Goal: Information Seeking & Learning: Learn about a topic

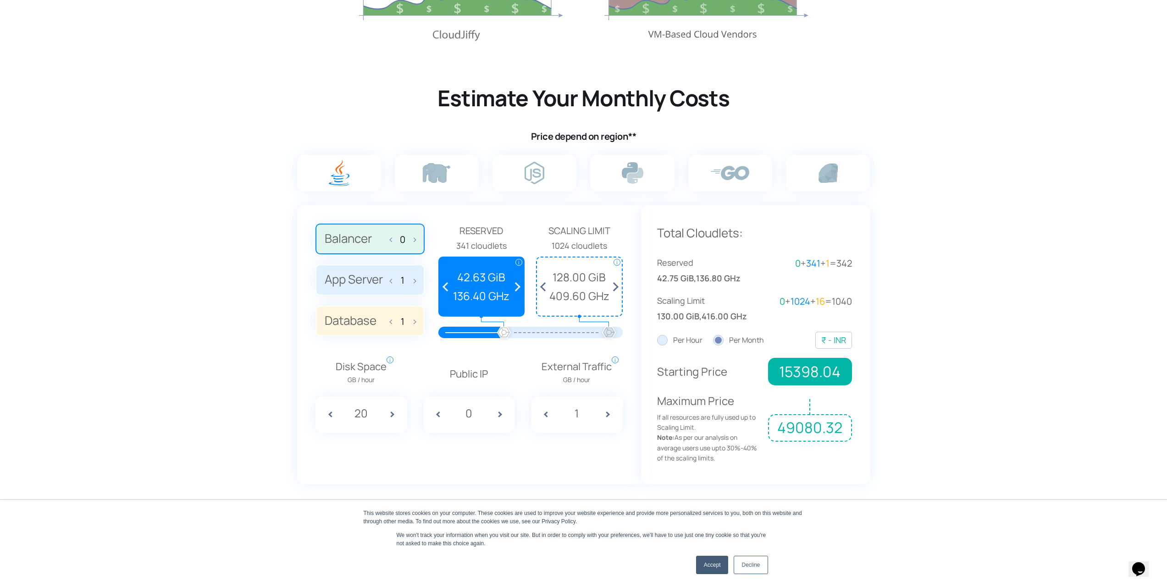
scroll to position [504, 0]
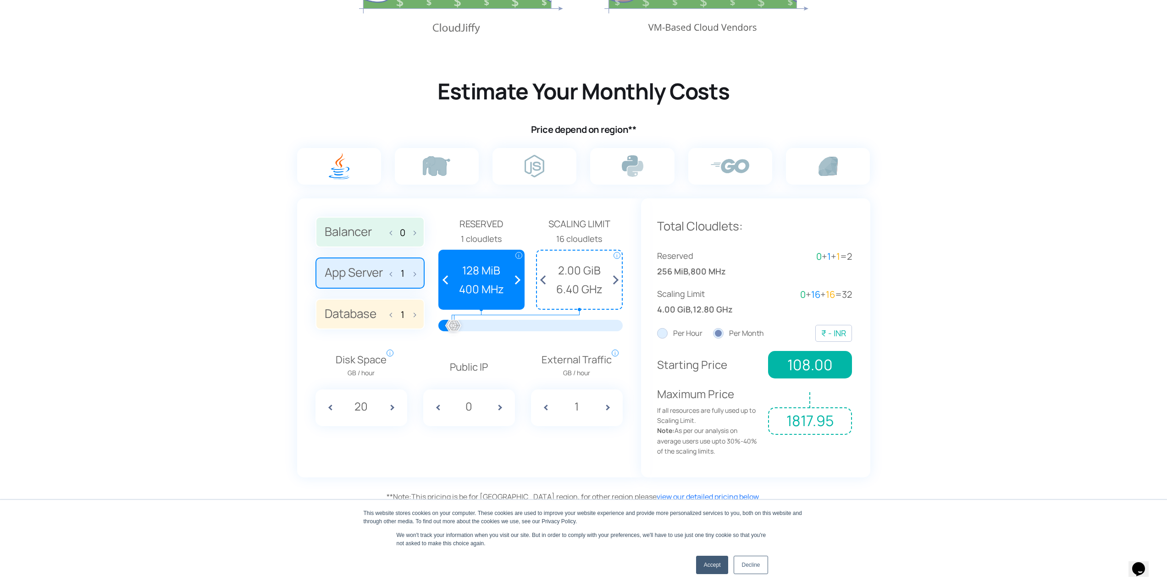
click at [0, 0] on img at bounding box center [0, 0] width 0 height 0
click at [0, 0] on input "radio" at bounding box center [0, 0] width 0 height 0
click at [373, 273] on label "App Server 1" at bounding box center [369, 273] width 109 height 31
click at [0, 0] on input "App Server 1" at bounding box center [0, 0] width 0 height 0
click at [382, 247] on label "Balancer 0" at bounding box center [369, 232] width 109 height 31
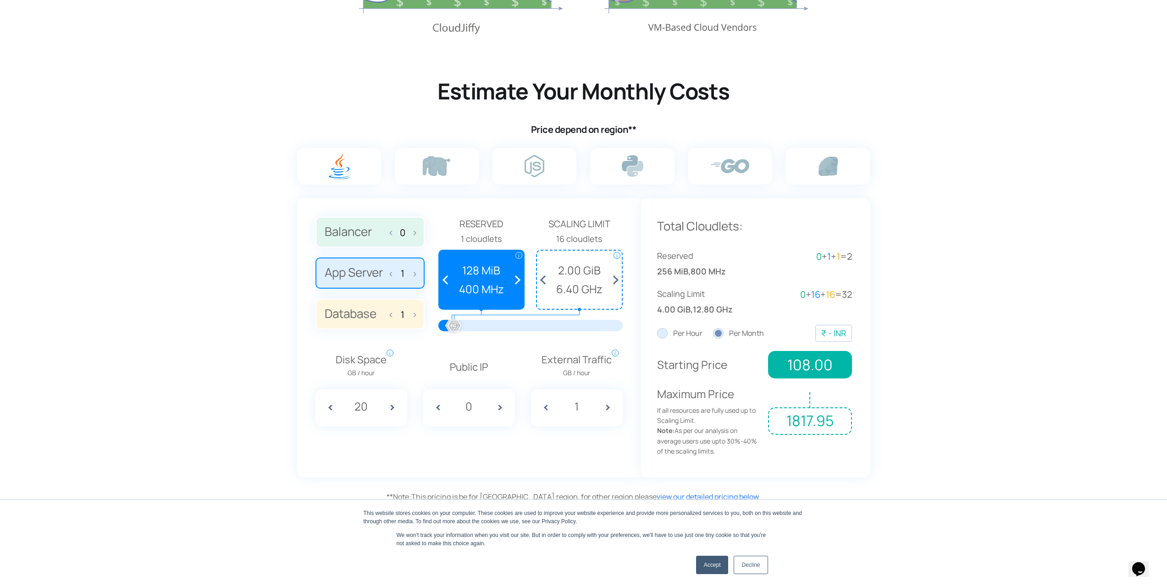
click at [0, 0] on input "Balancer 0" at bounding box center [0, 0] width 0 height 0
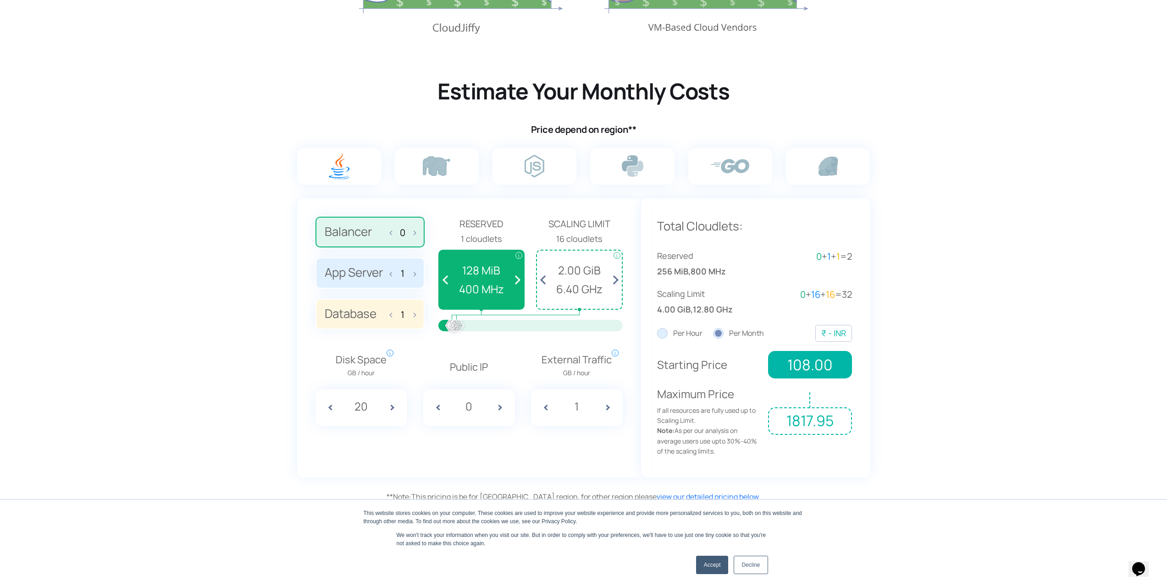
click at [382, 274] on label "App Server 1" at bounding box center [369, 273] width 109 height 31
click at [0, 0] on input "App Server 1" at bounding box center [0, 0] width 0 height 0
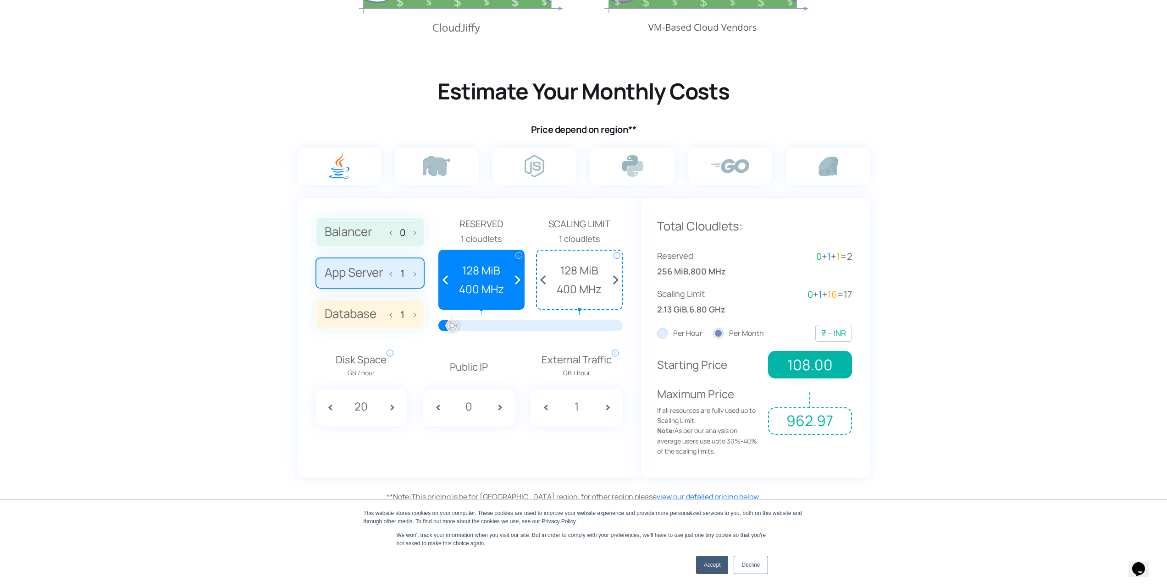
drag, startPoint x: 459, startPoint y: 329, endPoint x: 440, endPoint y: 332, distance: 18.6
click at [440, 332] on div at bounding box center [530, 329] width 184 height 18
click at [442, 166] on img at bounding box center [437, 166] width 28 height 20
click at [0, 0] on input "radio" at bounding box center [0, 0] width 0 height 0
drag, startPoint x: 455, startPoint y: 330, endPoint x: 427, endPoint y: 330, distance: 28.0
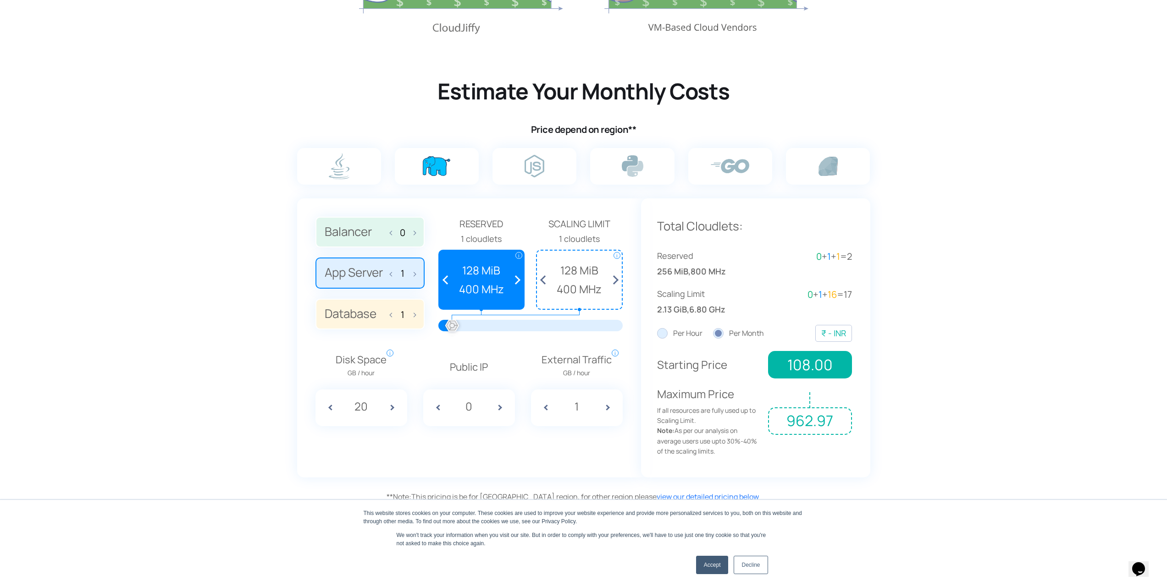
click at [428, 330] on div "Balancer 0 App Server 1 Database 1 Reserved" at bounding box center [468, 278] width 307 height 122
click at [515, 166] on label at bounding box center [534, 166] width 84 height 37
click at [0, 0] on input "radio" at bounding box center [0, 0] width 0 height 0
click at [458, 166] on label at bounding box center [437, 166] width 84 height 37
click at [0, 0] on input "radio" at bounding box center [0, 0] width 0 height 0
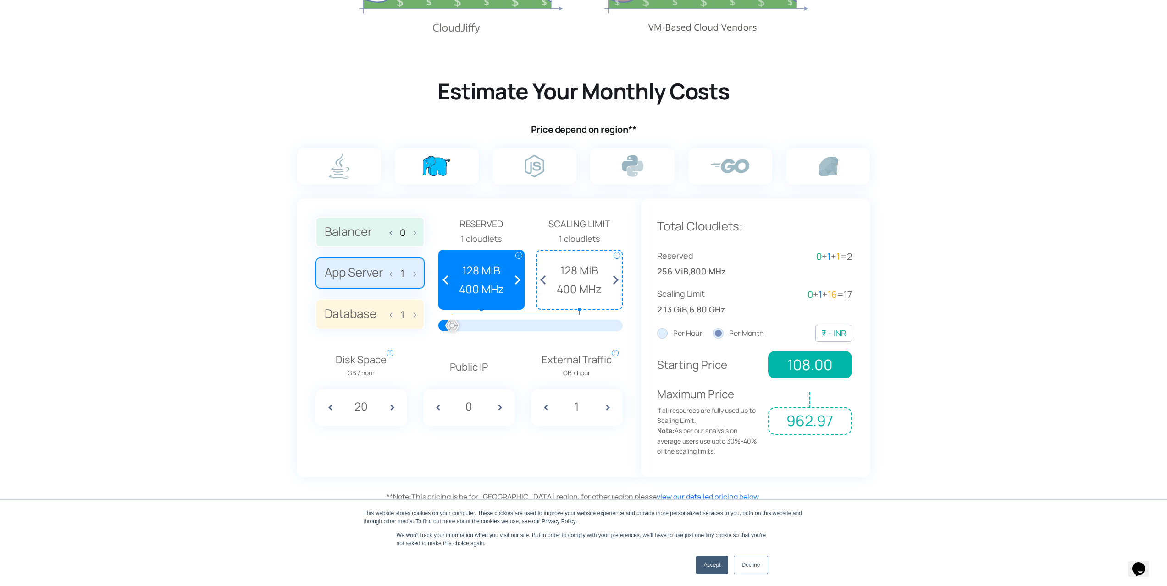
click at [384, 169] on div at bounding box center [339, 173] width 98 height 50
click at [349, 170] on img at bounding box center [339, 166] width 21 height 26
click at [0, 0] on input "radio" at bounding box center [0, 0] width 0 height 0
click at [417, 168] on label at bounding box center [437, 166] width 84 height 37
click at [0, 0] on input "radio" at bounding box center [0, 0] width 0 height 0
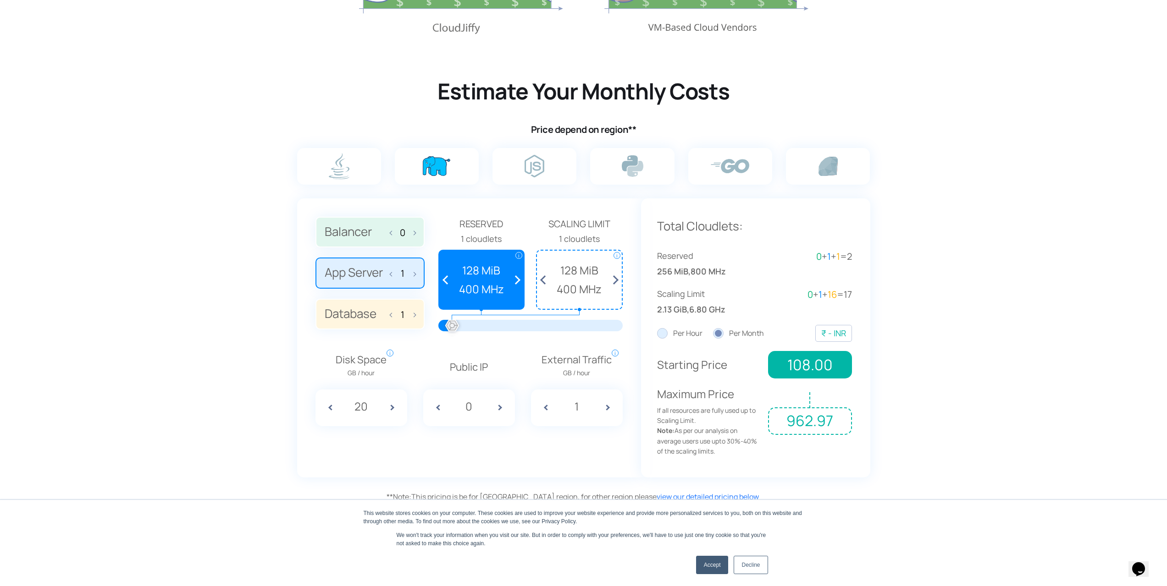
click at [373, 326] on label "Database 1" at bounding box center [369, 314] width 109 height 31
click at [0, 0] on input "Database 1" at bounding box center [0, 0] width 0 height 0
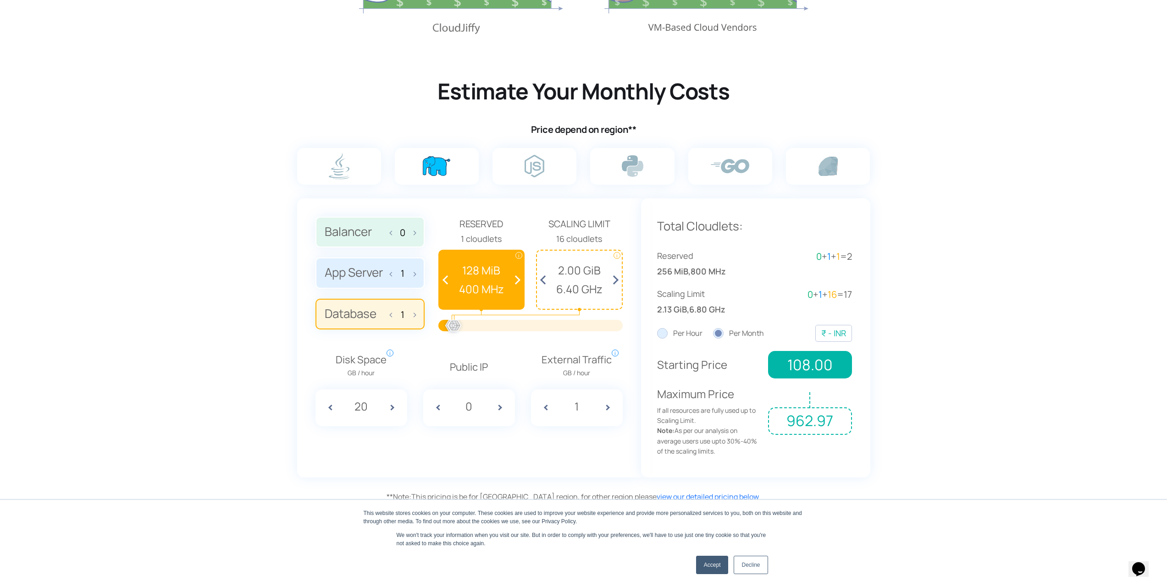
click at [620, 282] on span at bounding box center [613, 280] width 17 height 58
click at [442, 277] on span at bounding box center [447, 280] width 17 height 58
click at [443, 278] on span at bounding box center [447, 280] width 17 height 58
click at [446, 280] on span at bounding box center [447, 280] width 17 height 58
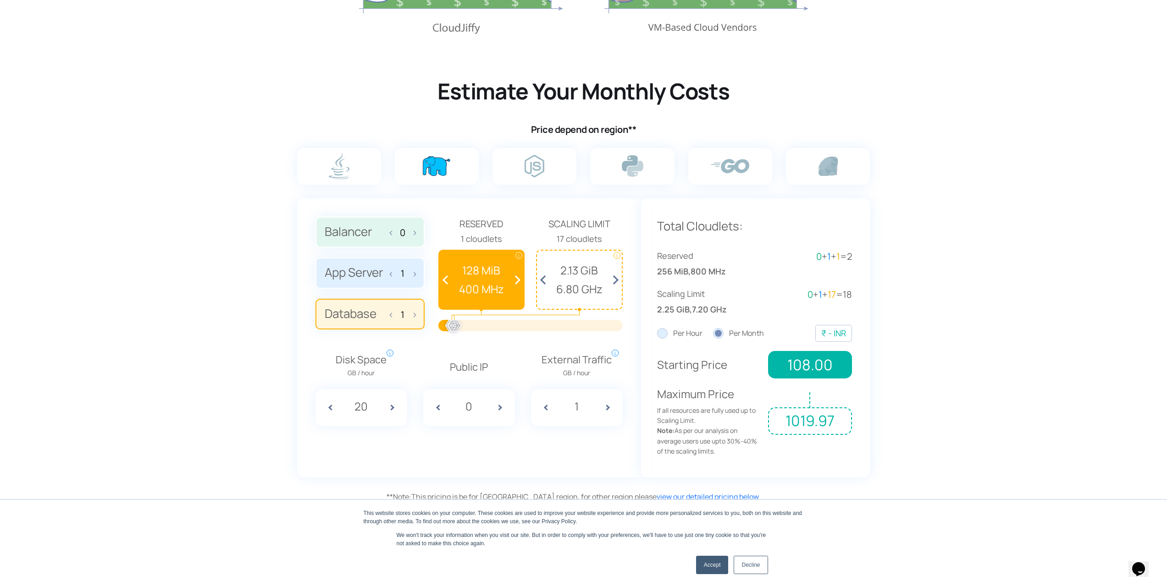
drag, startPoint x: 446, startPoint y: 280, endPoint x: 445, endPoint y: 306, distance: 26.1
click at [446, 281] on span at bounding box center [447, 280] width 17 height 58
drag, startPoint x: 453, startPoint y: 326, endPoint x: 418, endPoint y: 326, distance: 35.3
click at [418, 326] on div "Balancer 0 App Server 1 Database 1 Reserved" at bounding box center [468, 278] width 307 height 122
click at [414, 314] on span at bounding box center [412, 313] width 6 height 19
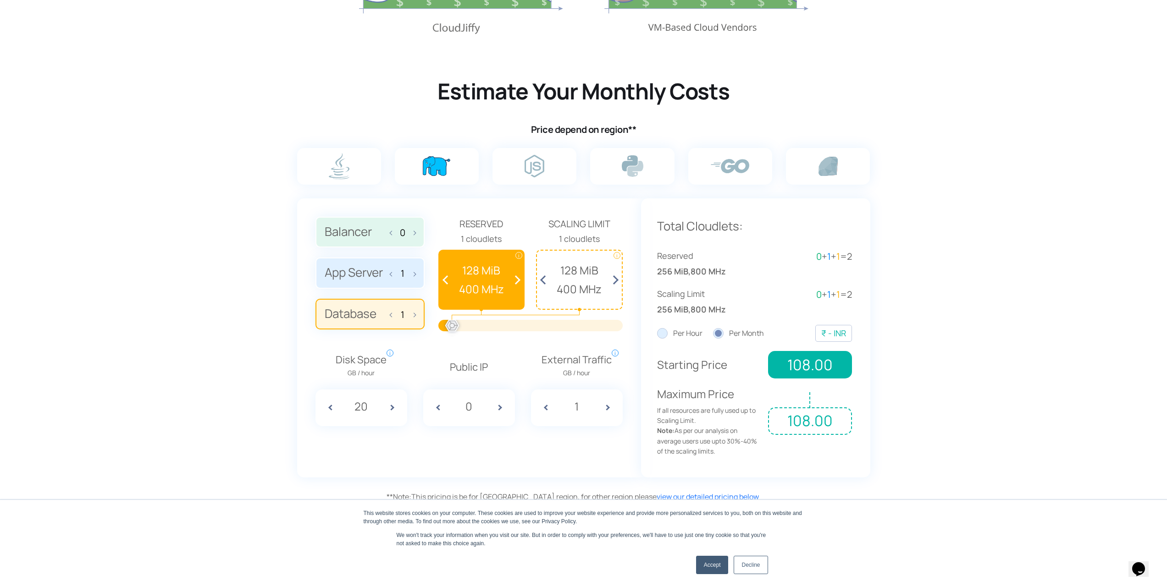
type input "2"
click at [418, 275] on label "App Server 1" at bounding box center [369, 273] width 109 height 31
click at [0, 0] on input "App Server 1" at bounding box center [0, 0] width 0 height 0
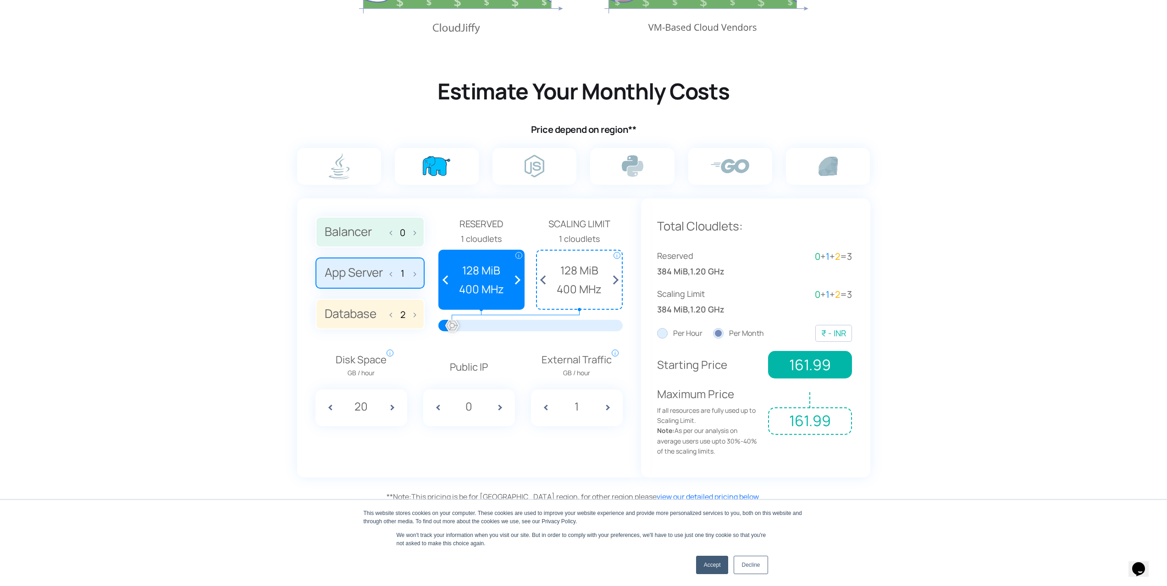
click at [415, 275] on span at bounding box center [412, 272] width 6 height 19
click at [412, 274] on span at bounding box center [412, 272] width 6 height 19
type input "3"
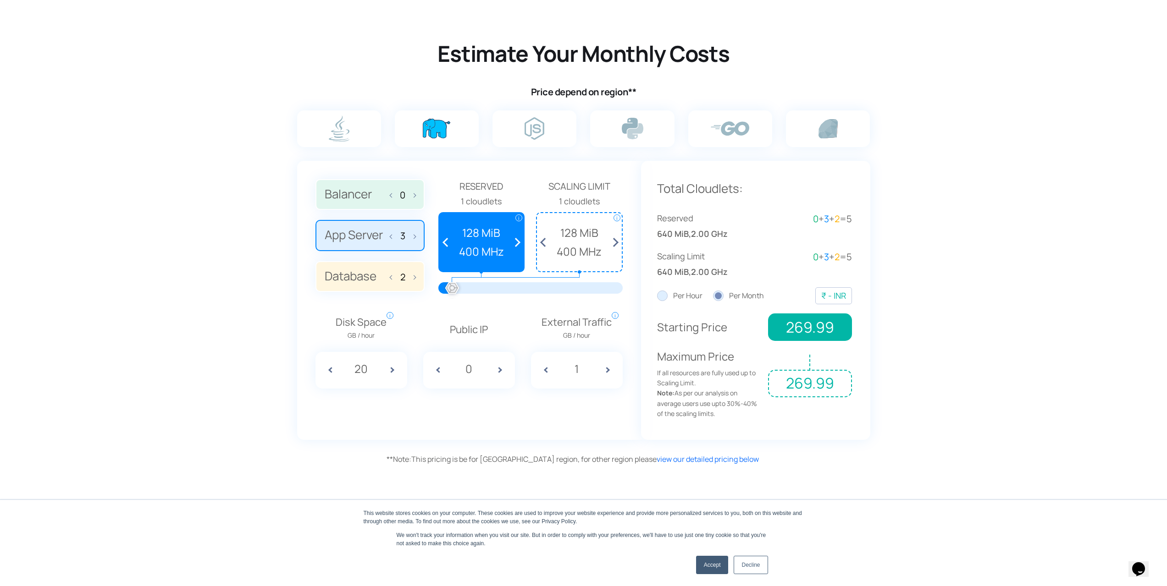
scroll to position [688, 0]
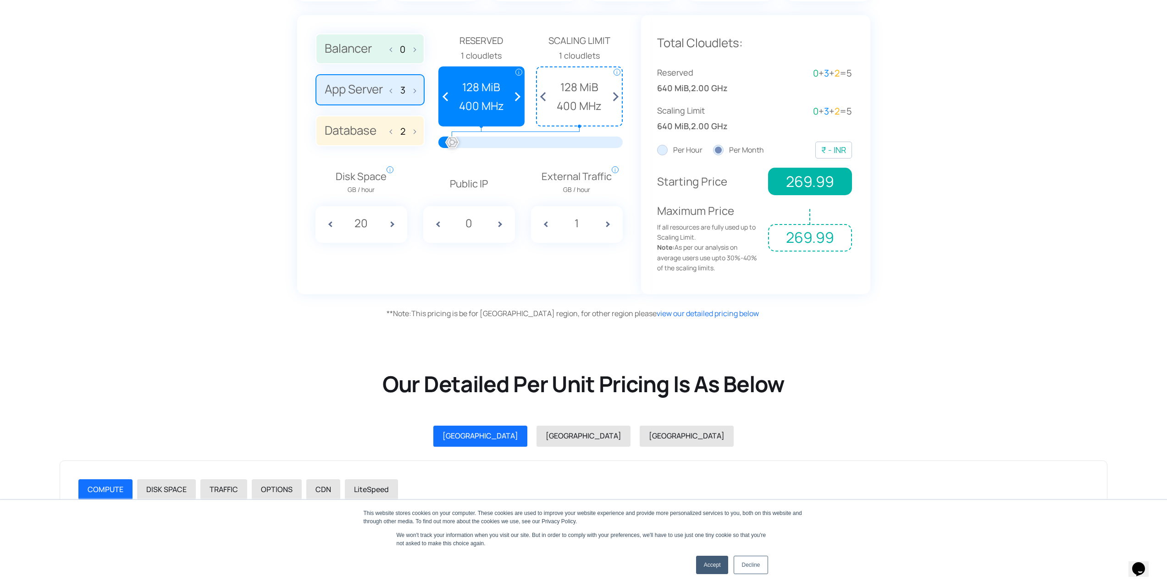
click at [698, 243] on span "If all resources are fully used up to Scaling Limit. Note: As per our analysis …" at bounding box center [709, 247] width 105 height 51
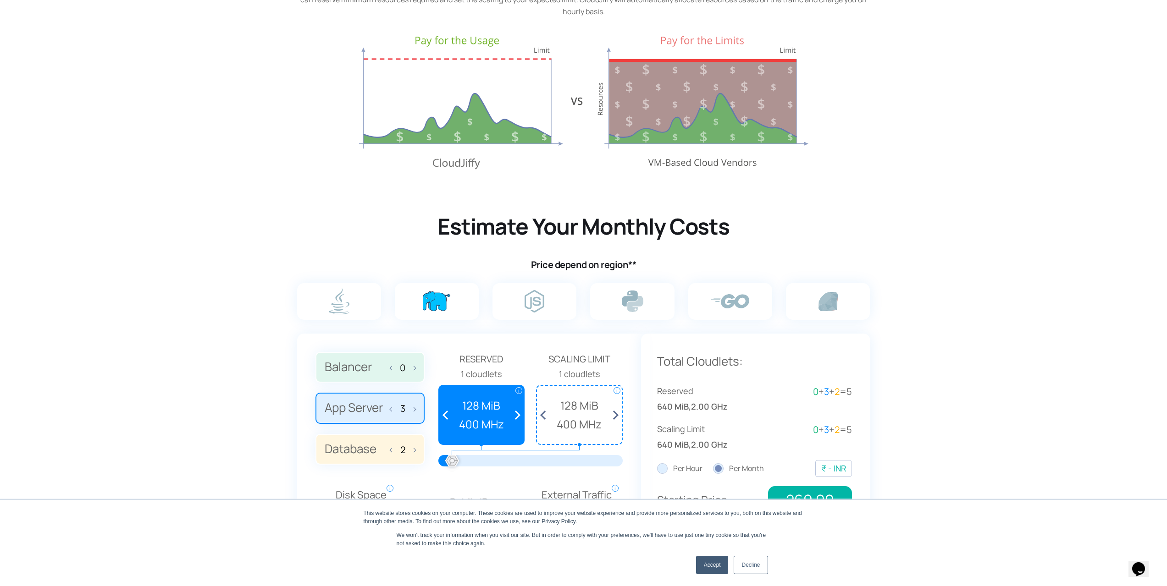
scroll to position [367, 0]
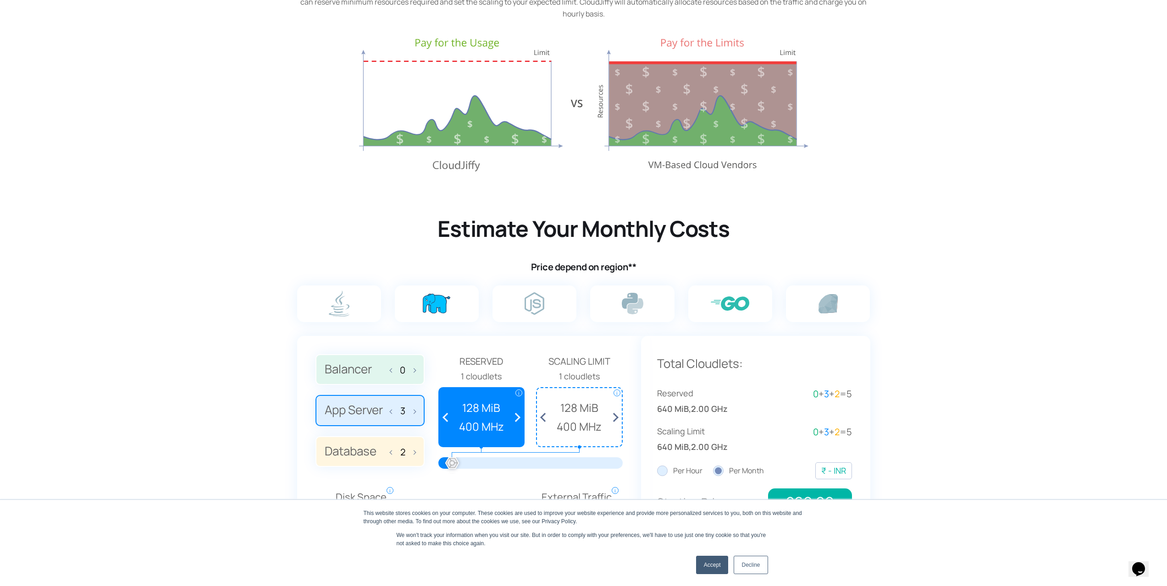
click at [722, 307] on img at bounding box center [730, 304] width 39 height 14
click at [0, 0] on input "radio" at bounding box center [0, 0] width 0 height 0
click at [551, 310] on label at bounding box center [534, 304] width 84 height 37
click at [0, 0] on input "radio" at bounding box center [0, 0] width 0 height 0
click at [674, 310] on label at bounding box center [632, 304] width 84 height 37
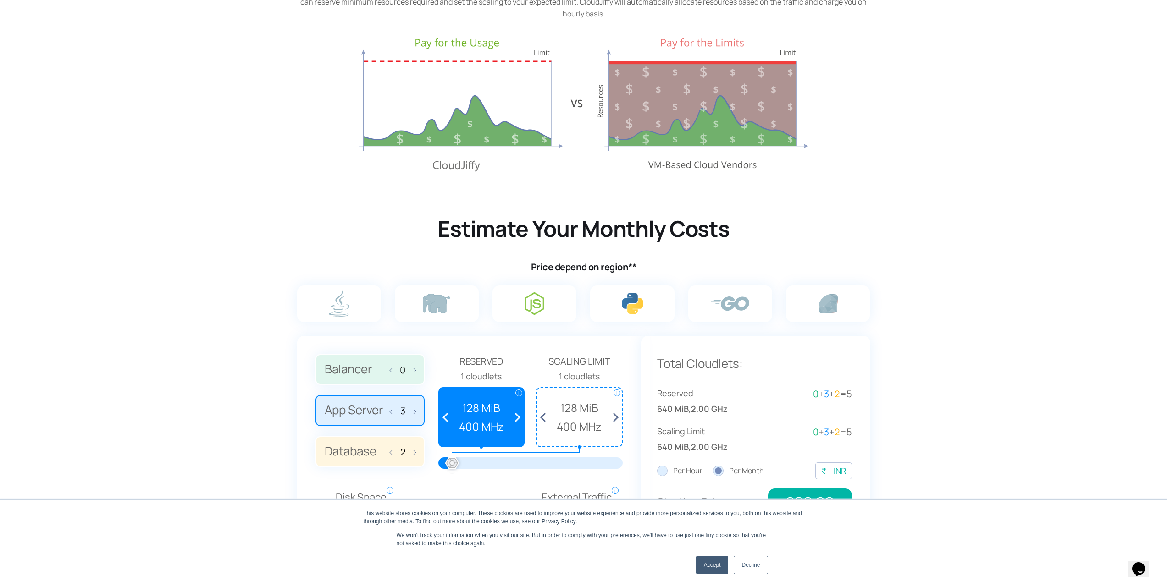
click at [0, 0] on input "radio" at bounding box center [0, 0] width 0 height 0
click at [841, 308] on label at bounding box center [828, 304] width 84 height 37
click at [0, 0] on input "radio" at bounding box center [0, 0] width 0 height 0
click at [436, 313] on img at bounding box center [437, 304] width 28 height 20
click at [0, 0] on input "radio" at bounding box center [0, 0] width 0 height 0
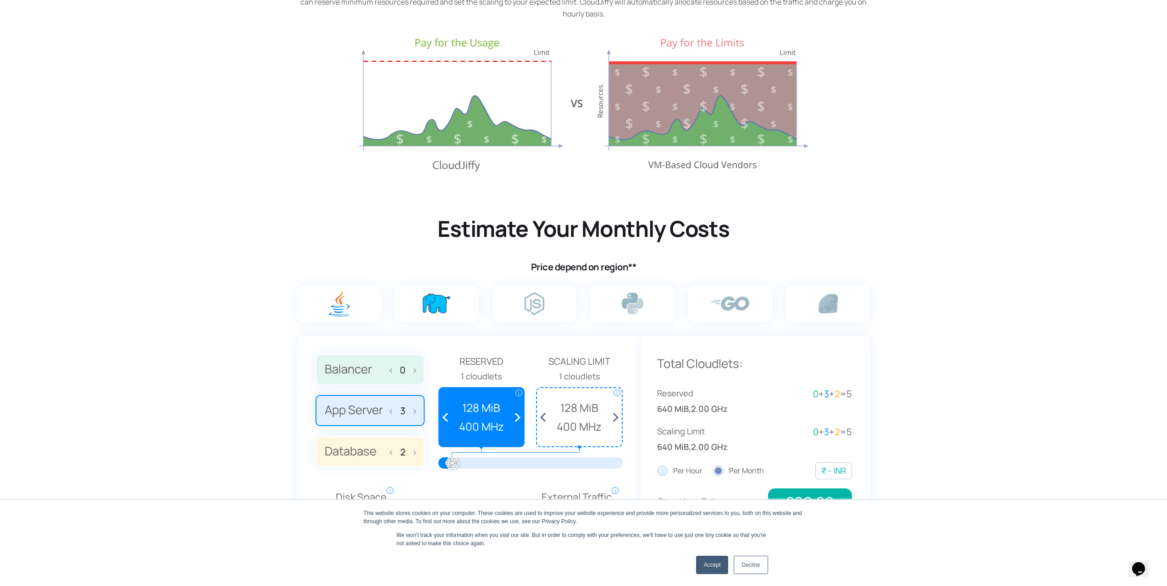
click at [343, 306] on img at bounding box center [339, 304] width 21 height 26
click at [0, 0] on input "radio" at bounding box center [0, 0] width 0 height 0
click at [426, 307] on img at bounding box center [437, 304] width 28 height 20
click at [0, 0] on input "radio" at bounding box center [0, 0] width 0 height 0
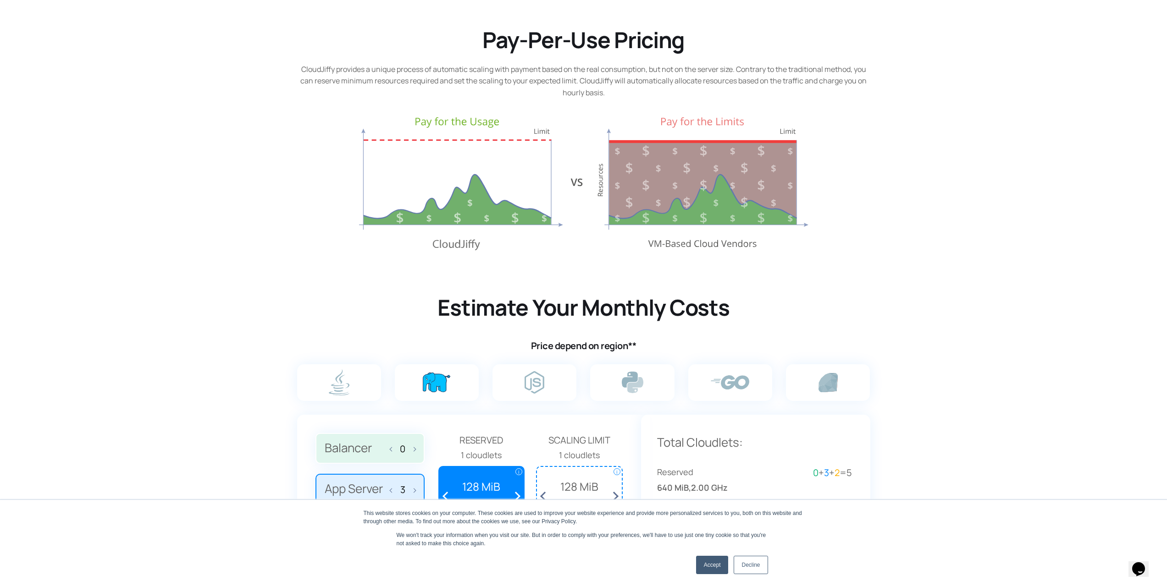
scroll to position [550, 0]
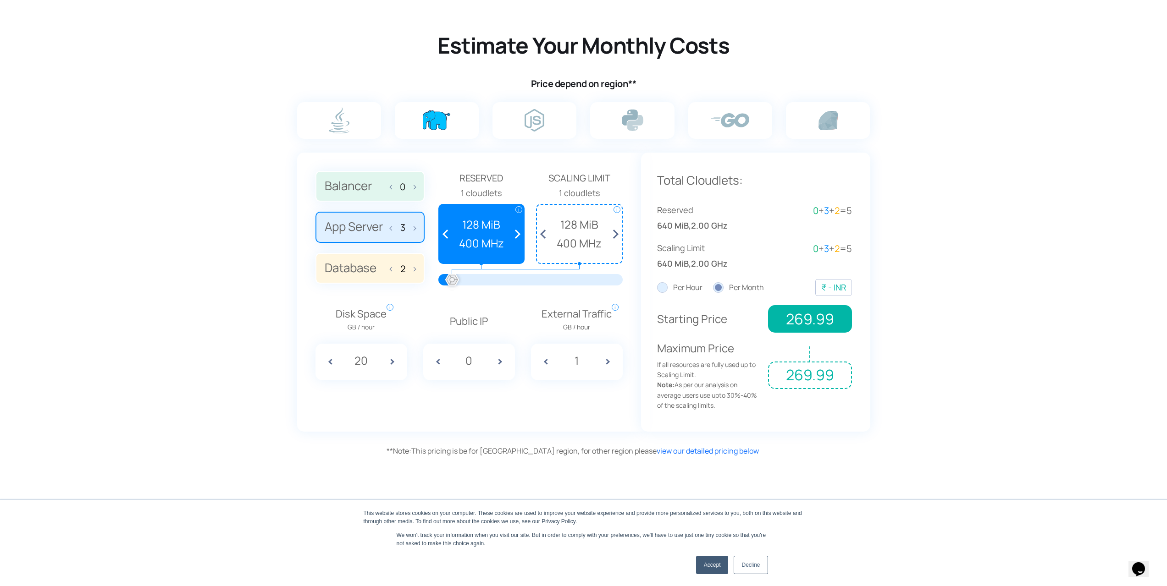
click at [498, 363] on span at bounding box center [503, 362] width 23 height 37
type input "1"
click at [665, 289] on label "Per Hour" at bounding box center [679, 288] width 45 height 12
click at [0, 0] on input "Per Hour" at bounding box center [0, 0] width 0 height 0
click at [717, 289] on label "Per Month" at bounding box center [738, 288] width 51 height 12
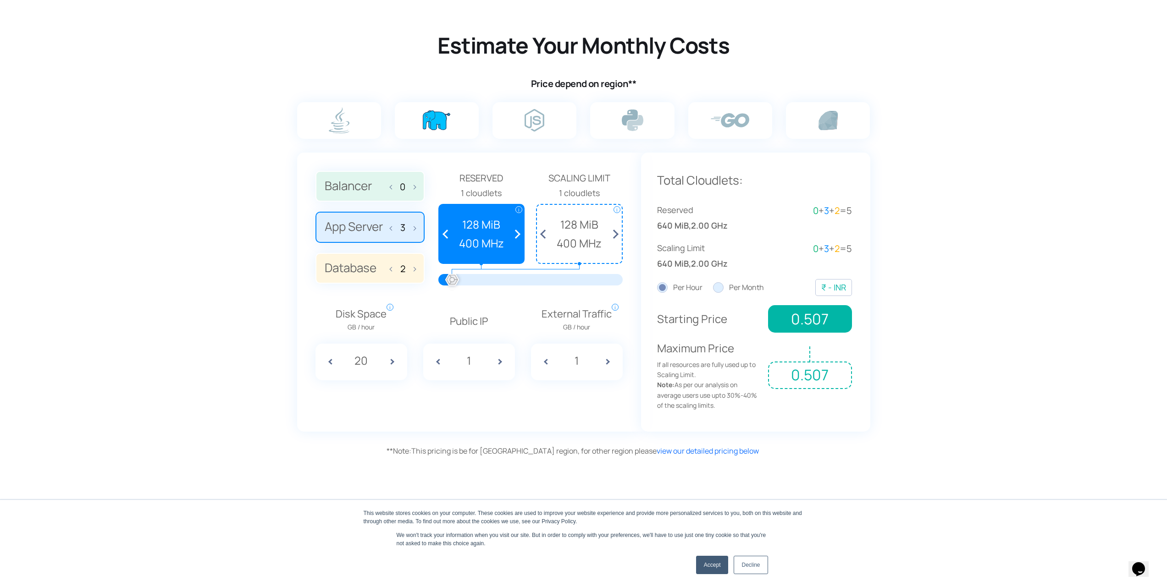
click at [0, 0] on input "Per Month" at bounding box center [0, 0] width 0 height 0
click at [837, 287] on div "₹ - INR" at bounding box center [833, 287] width 25 height 13
click at [824, 306] on li "€ - EUR Euro" at bounding box center [785, 303] width 133 height 16
click at [830, 292] on span "€ -" at bounding box center [824, 287] width 11 height 11
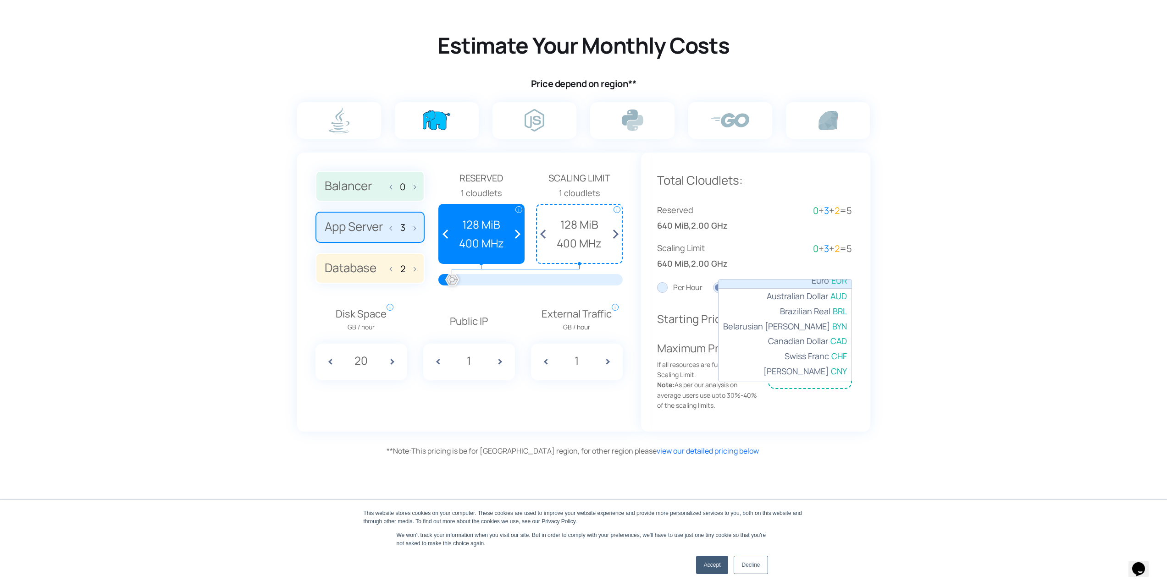
scroll to position [0, 0]
click at [936, 323] on section "Estimate Your Monthly Costs Price depend on region** 0 3 2 Reserved i i" at bounding box center [583, 229] width 1167 height 465
click at [832, 286] on div "€ - EUR Euro" at bounding box center [832, 287] width 27 height 13
click at [922, 292] on section "Estimate Your Monthly Costs Price depend on region** 0 3 2 Reserved i i" at bounding box center [583, 229] width 1167 height 465
click at [453, 286] on div at bounding box center [453, 281] width 20 height 20
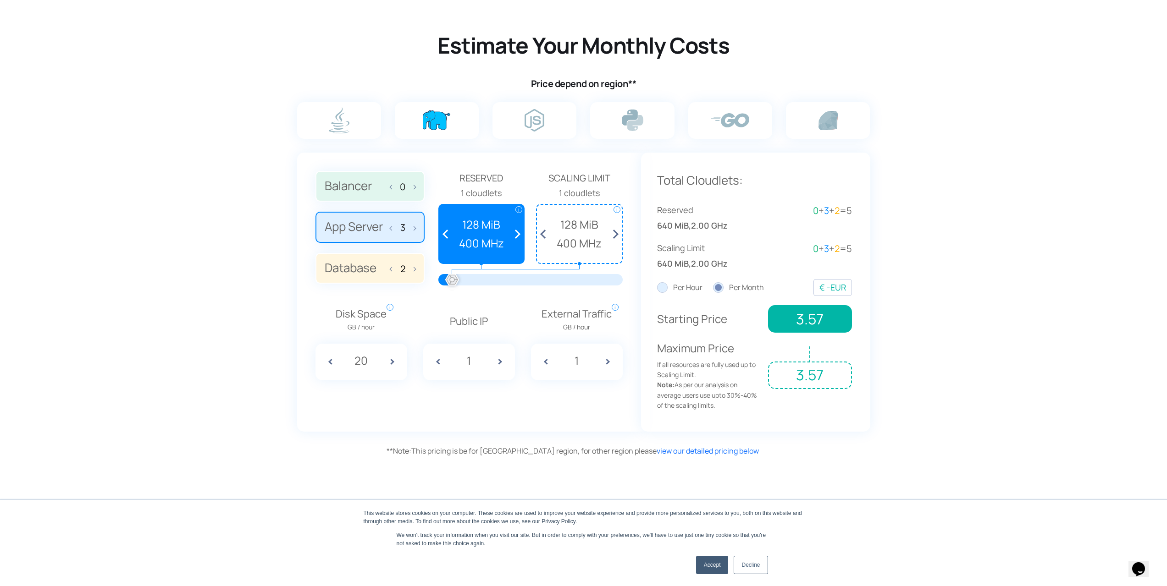
drag, startPoint x: 454, startPoint y: 286, endPoint x: 442, endPoint y: 292, distance: 13.3
click at [442, 292] on div at bounding box center [530, 283] width 184 height 18
click at [412, 229] on span at bounding box center [412, 226] width 6 height 19
click at [414, 230] on span at bounding box center [412, 226] width 6 height 19
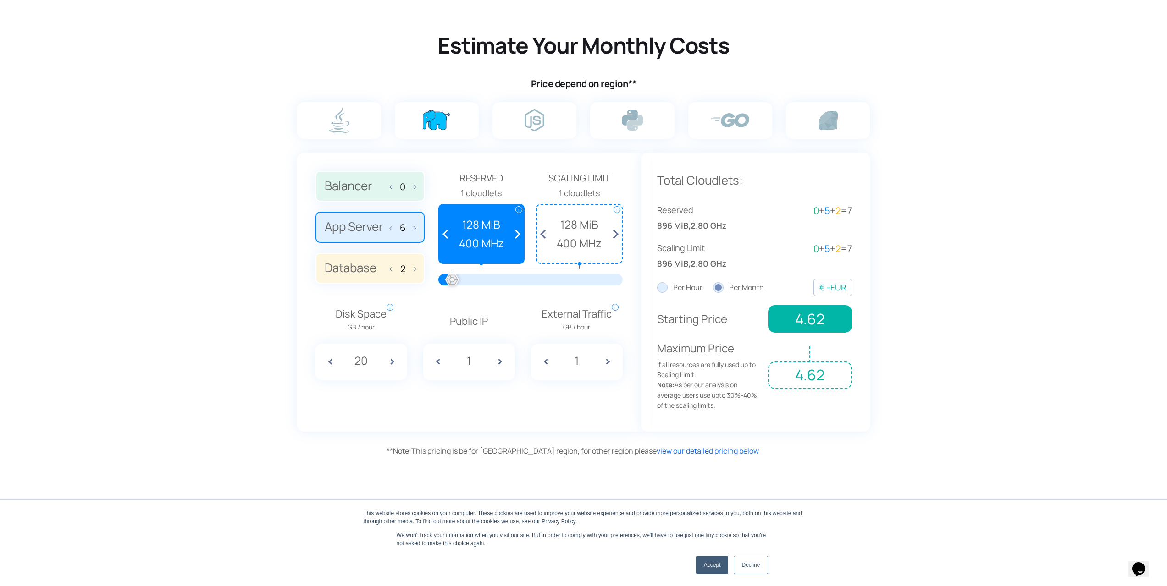
click at [414, 230] on span at bounding box center [412, 226] width 6 height 19
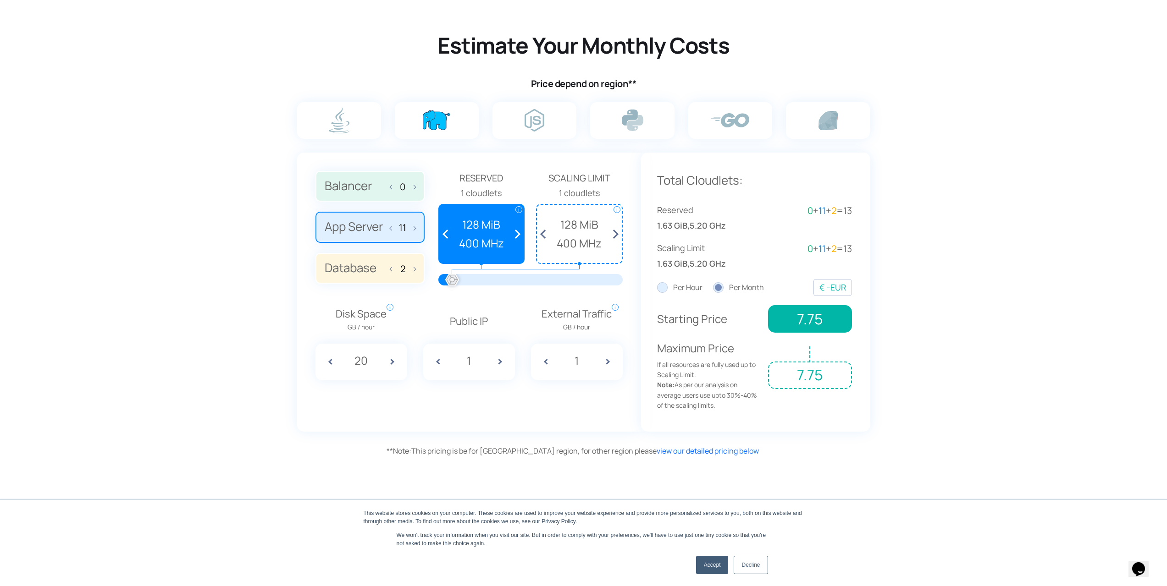
click at [397, 233] on input "11" at bounding box center [402, 227] width 15 height 11
click at [393, 231] on span at bounding box center [393, 226] width 6 height 19
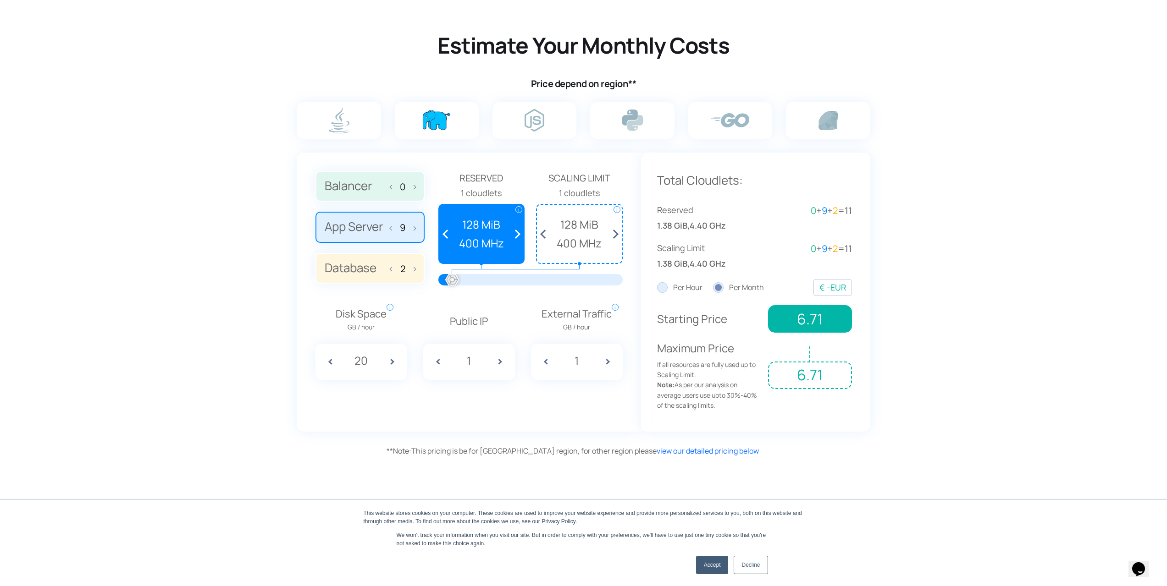
click at [393, 230] on span at bounding box center [393, 226] width 6 height 19
click at [415, 230] on span at bounding box center [412, 226] width 6 height 19
click at [412, 225] on span at bounding box center [412, 226] width 6 height 19
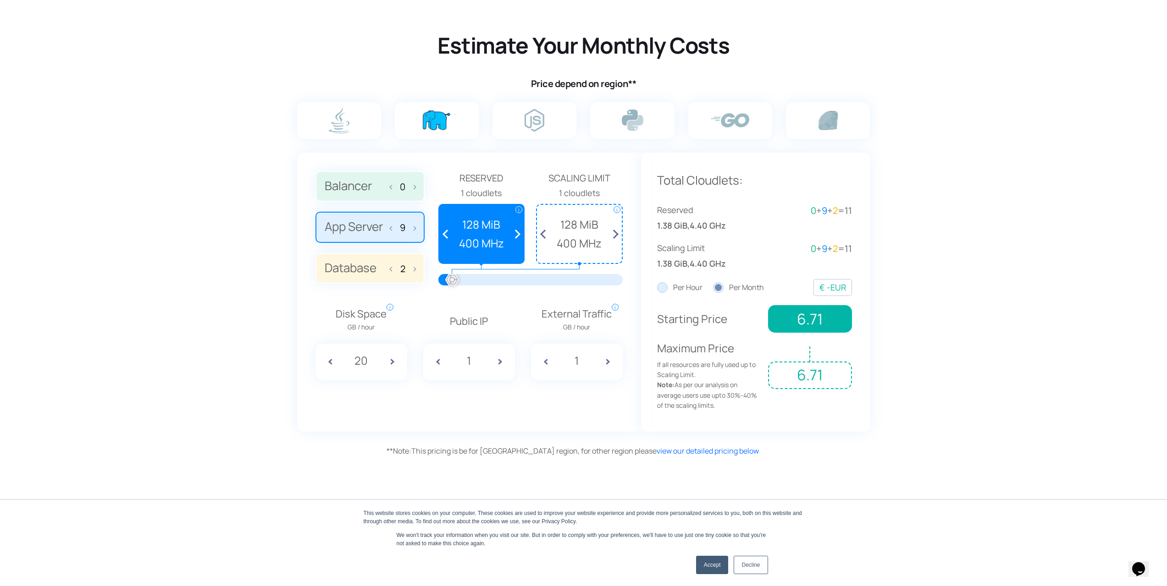
type input "10"
click at [454, 284] on div at bounding box center [454, 281] width 20 height 20
